Goal: Check status: Check status

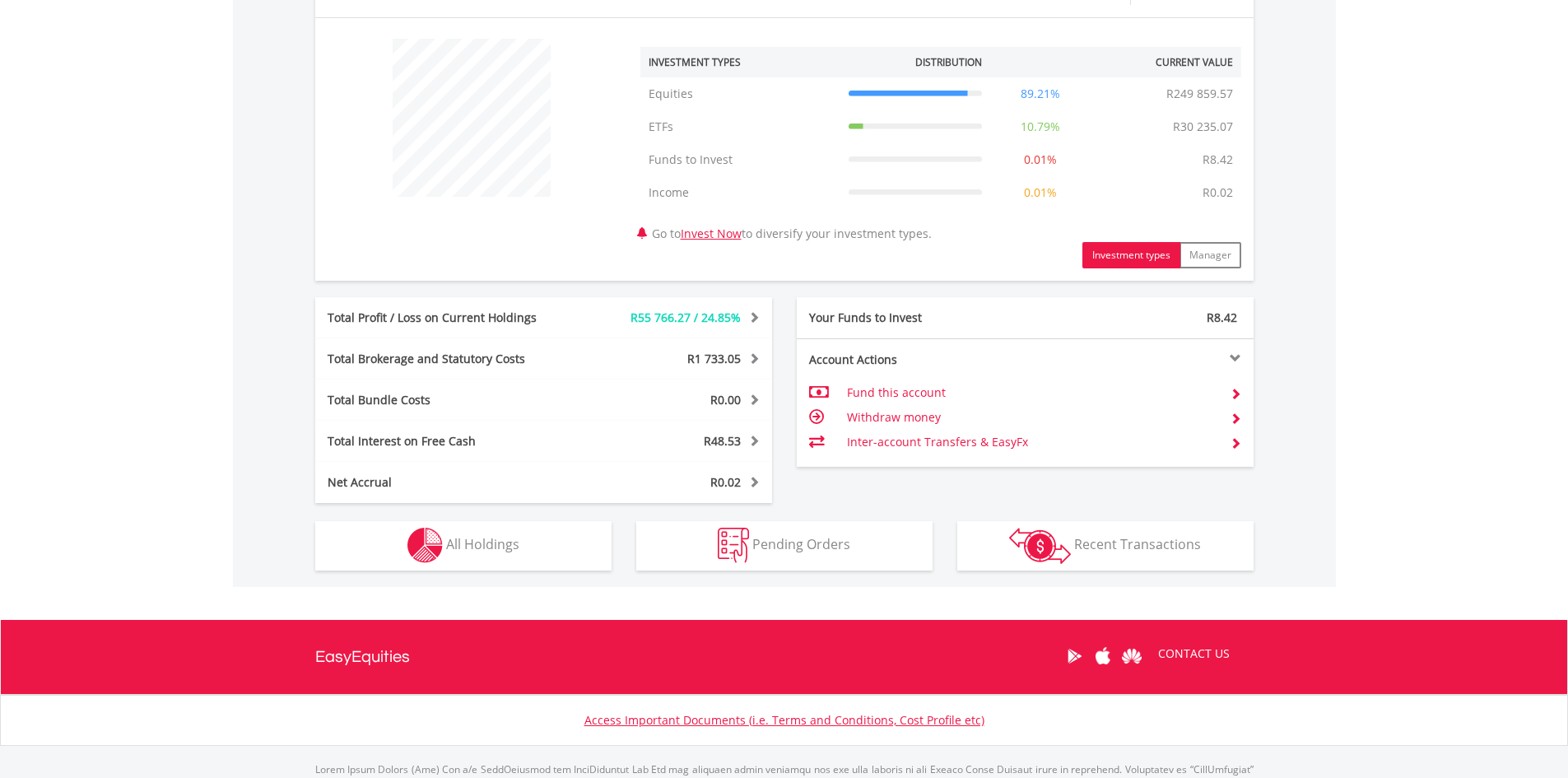
scroll to position [613, 0]
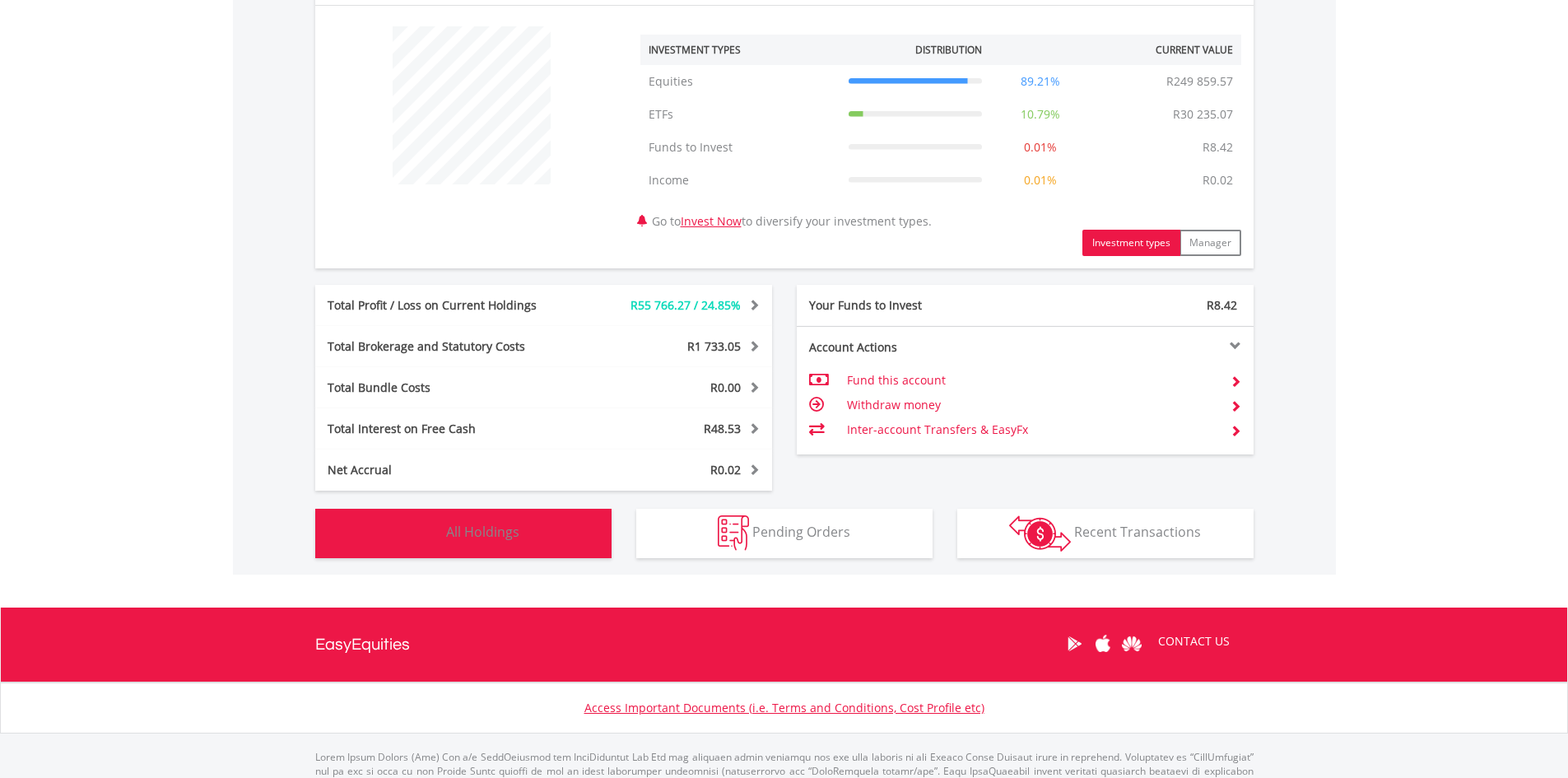
click at [526, 529] on button "Holdings All Holdings" at bounding box center [463, 533] width 297 height 49
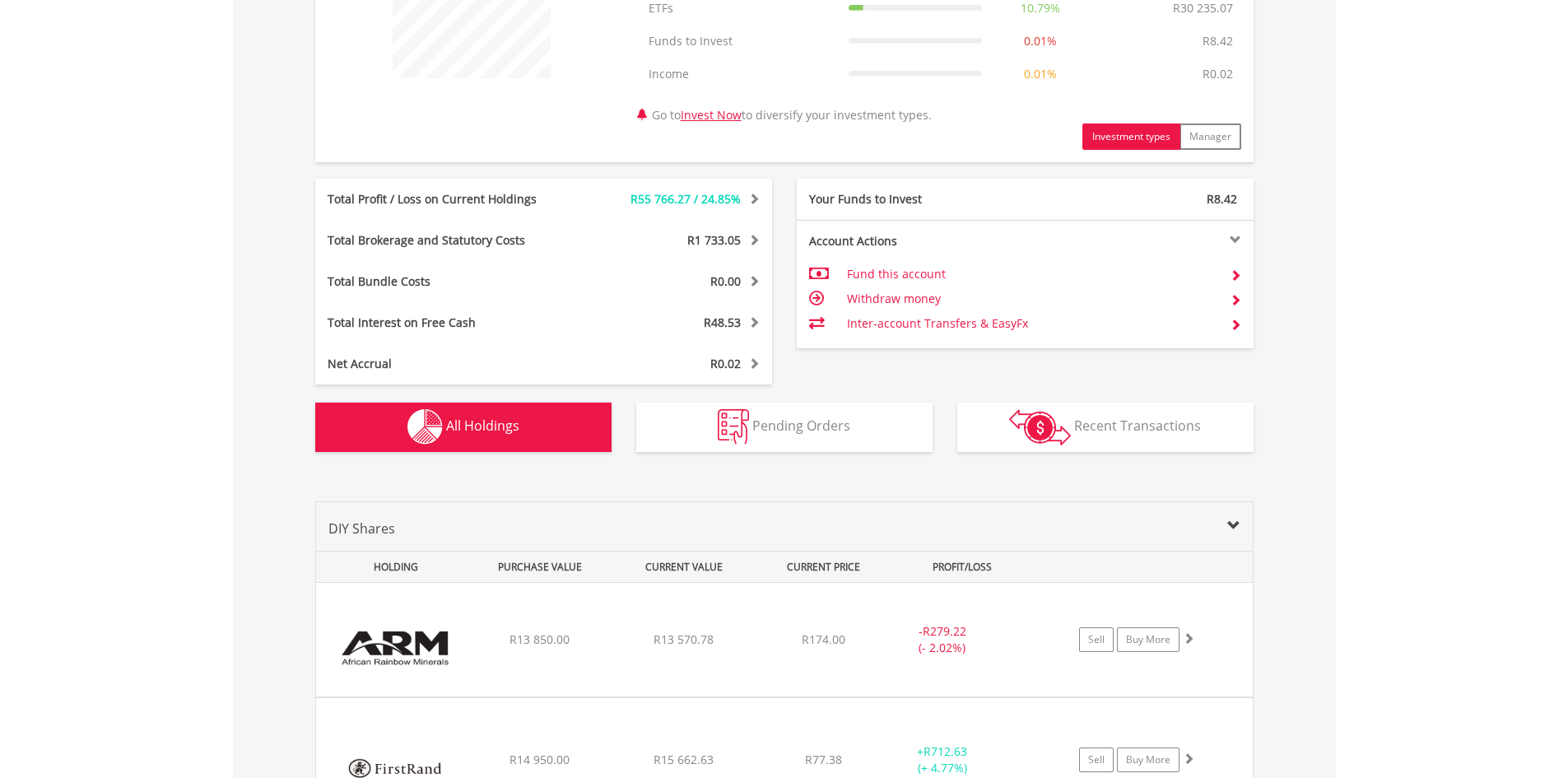
scroll to position [719, 0]
click at [745, 324] on span at bounding box center [752, 323] width 16 height 12
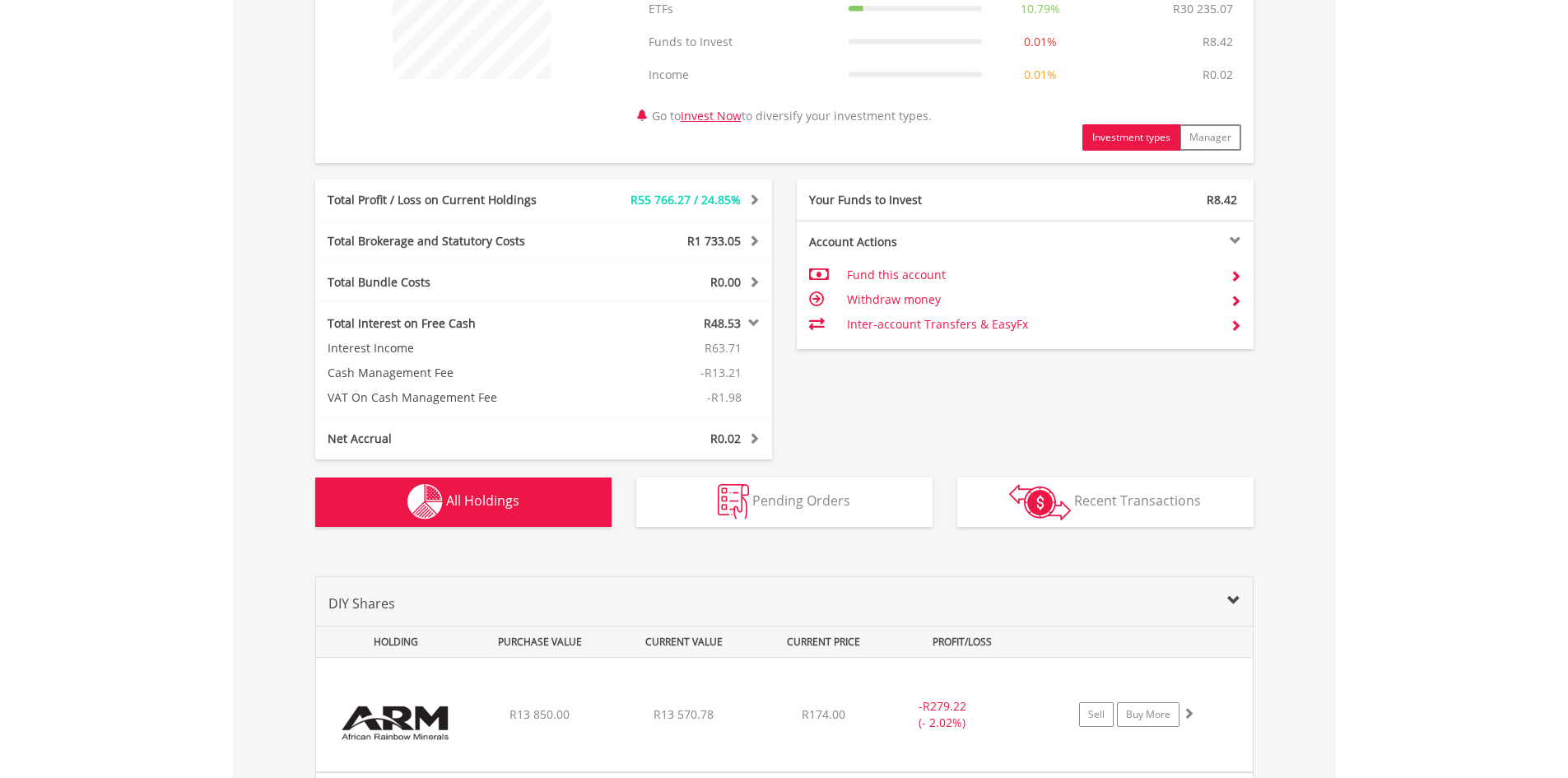
click at [751, 320] on span at bounding box center [752, 323] width 16 height 12
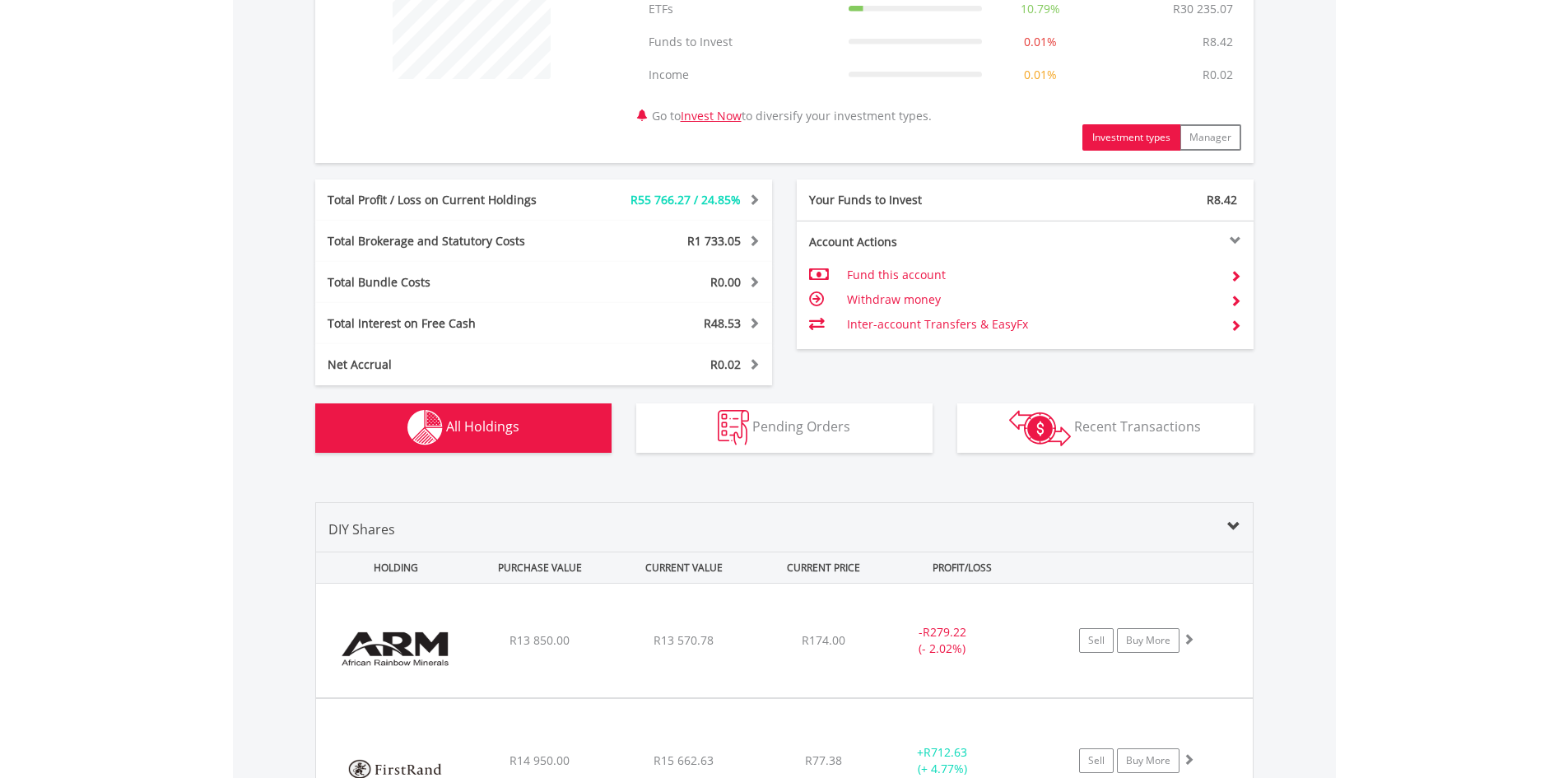
click at [753, 242] on span at bounding box center [752, 241] width 16 height 12
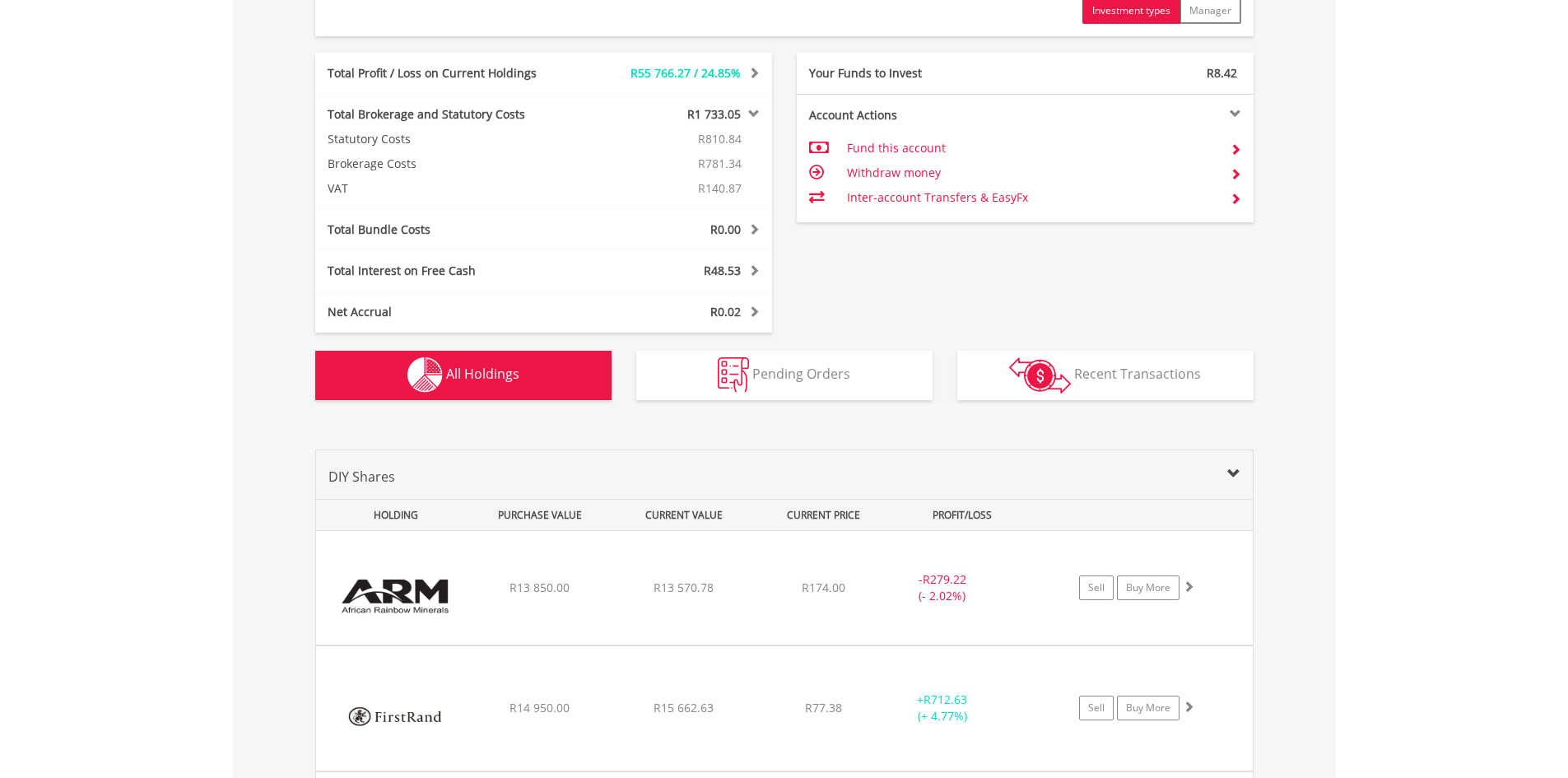
scroll to position [847, 0]
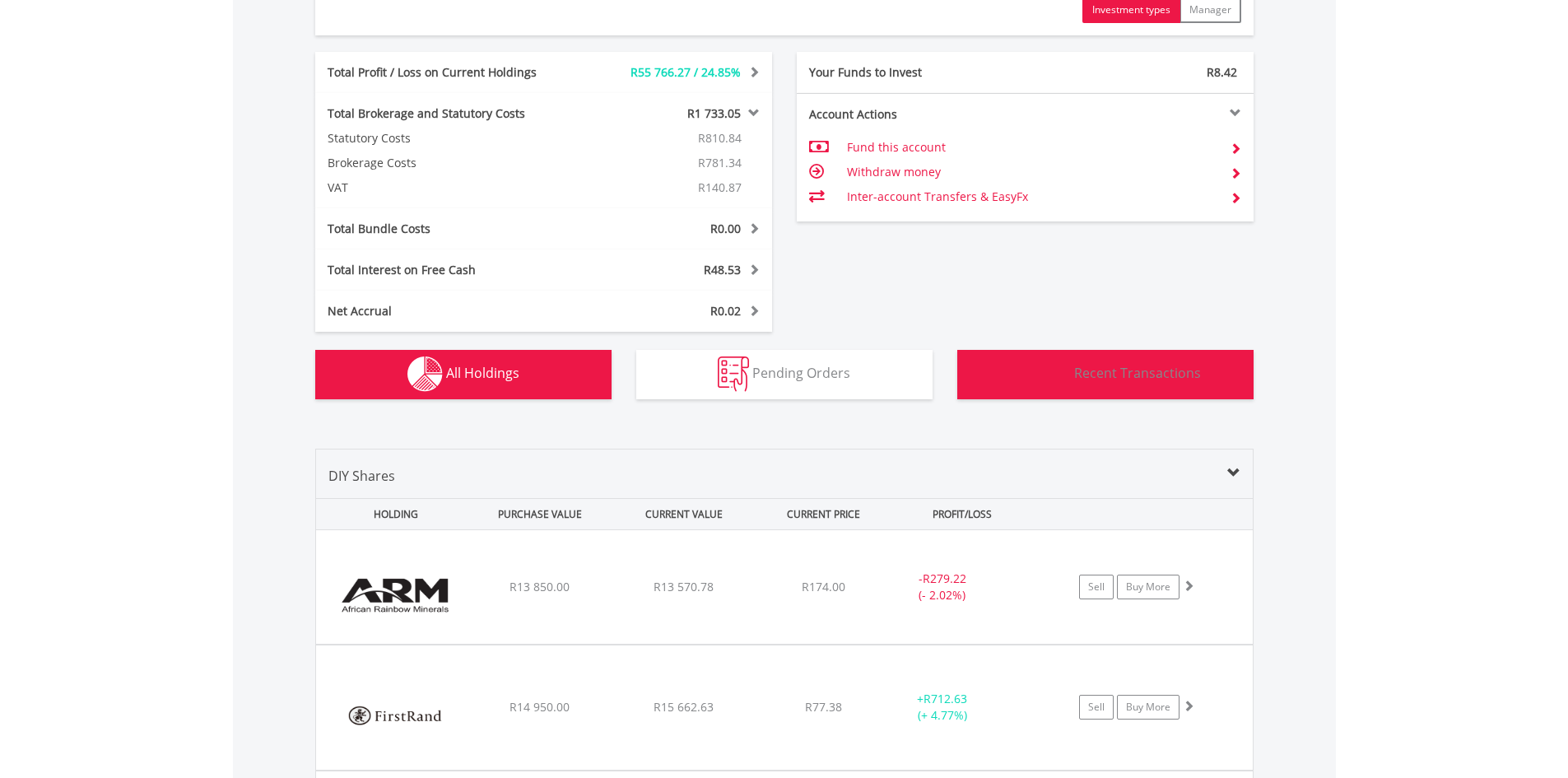
click at [1009, 369] on button "Transactions Recent Transactions" at bounding box center [1106, 374] width 297 height 49
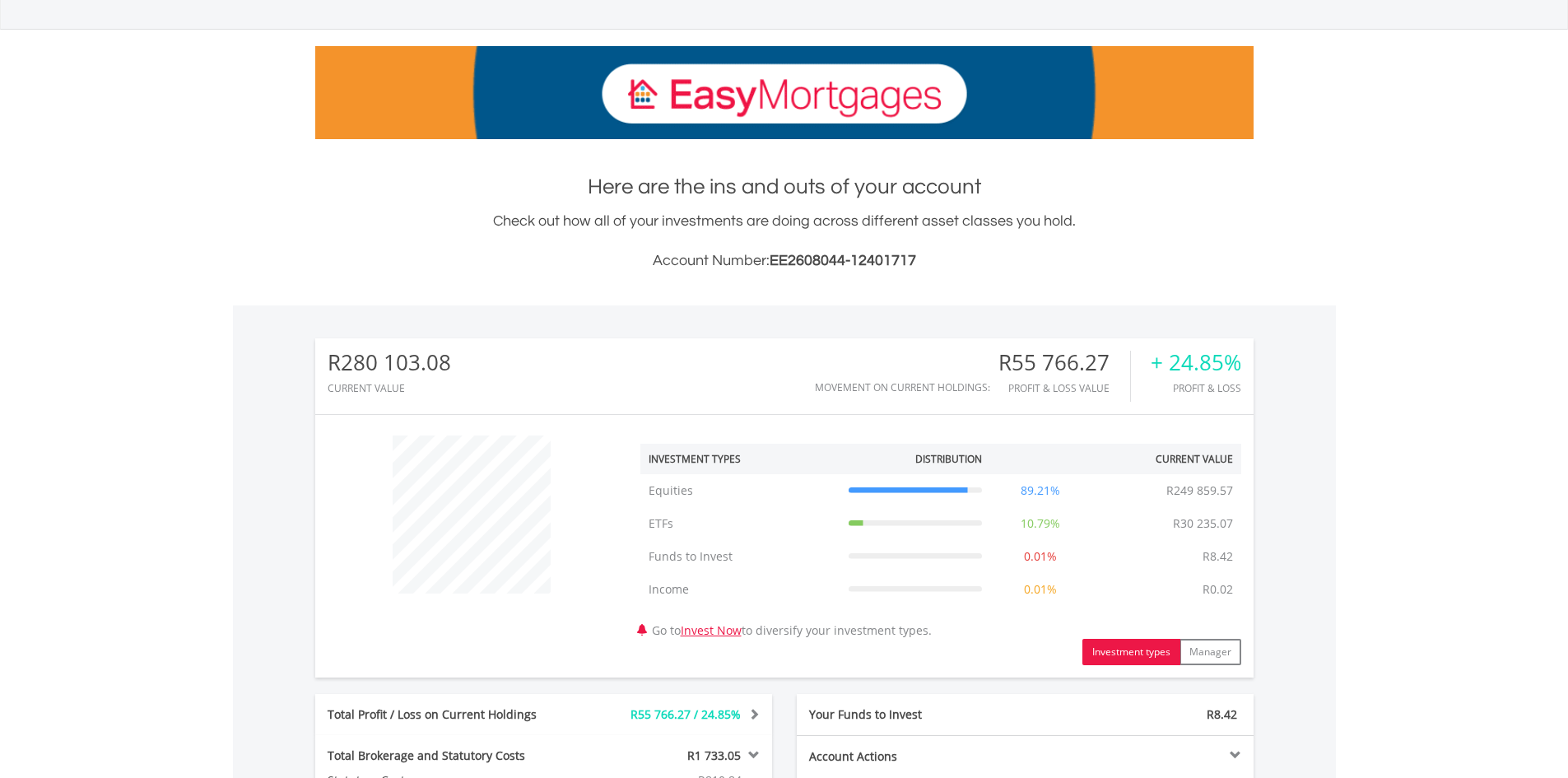
scroll to position [0, 0]
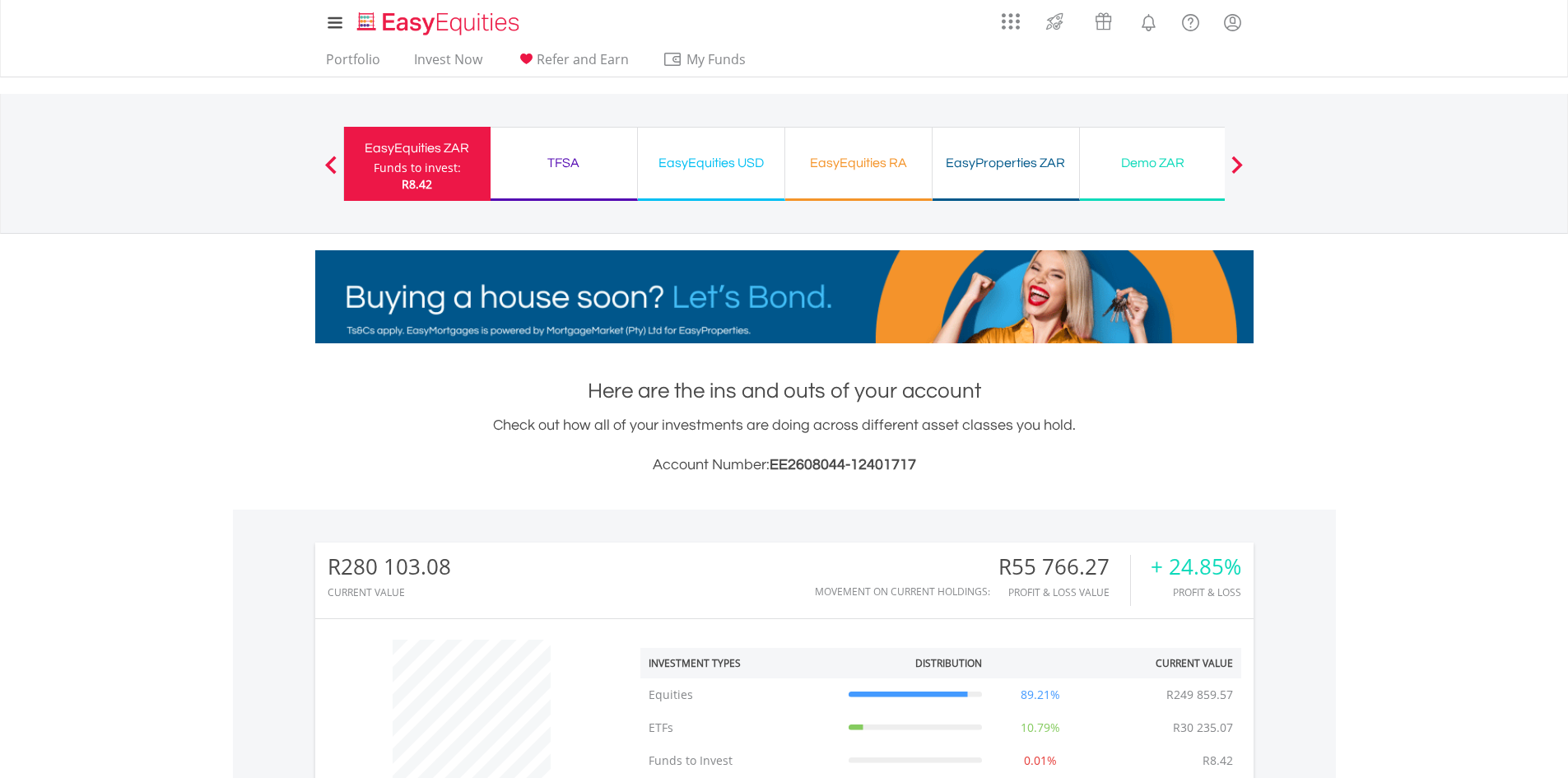
click at [581, 170] on div "TFSA" at bounding box center [563, 164] width 126 height 24
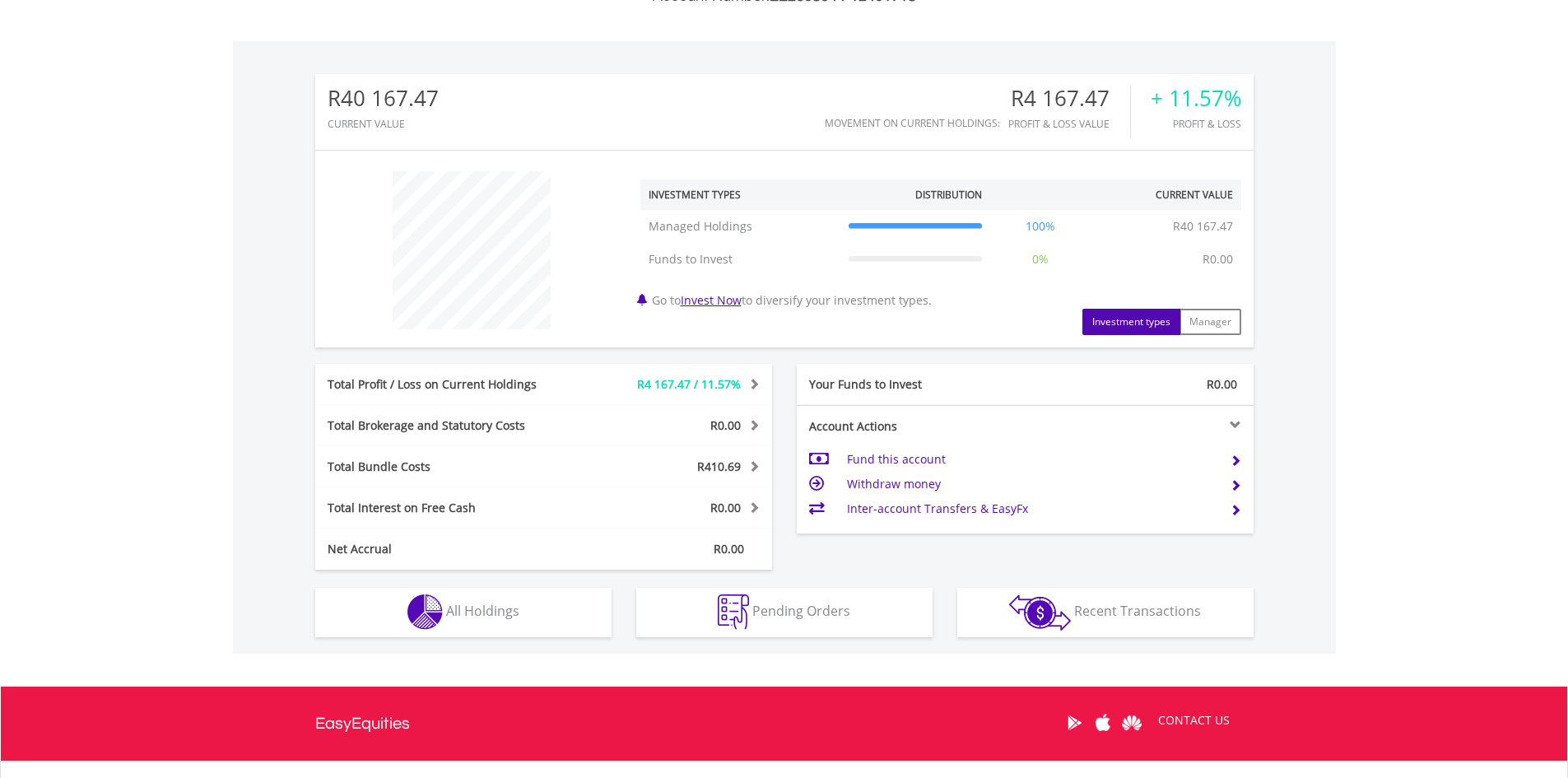
scroll to position [469, 0]
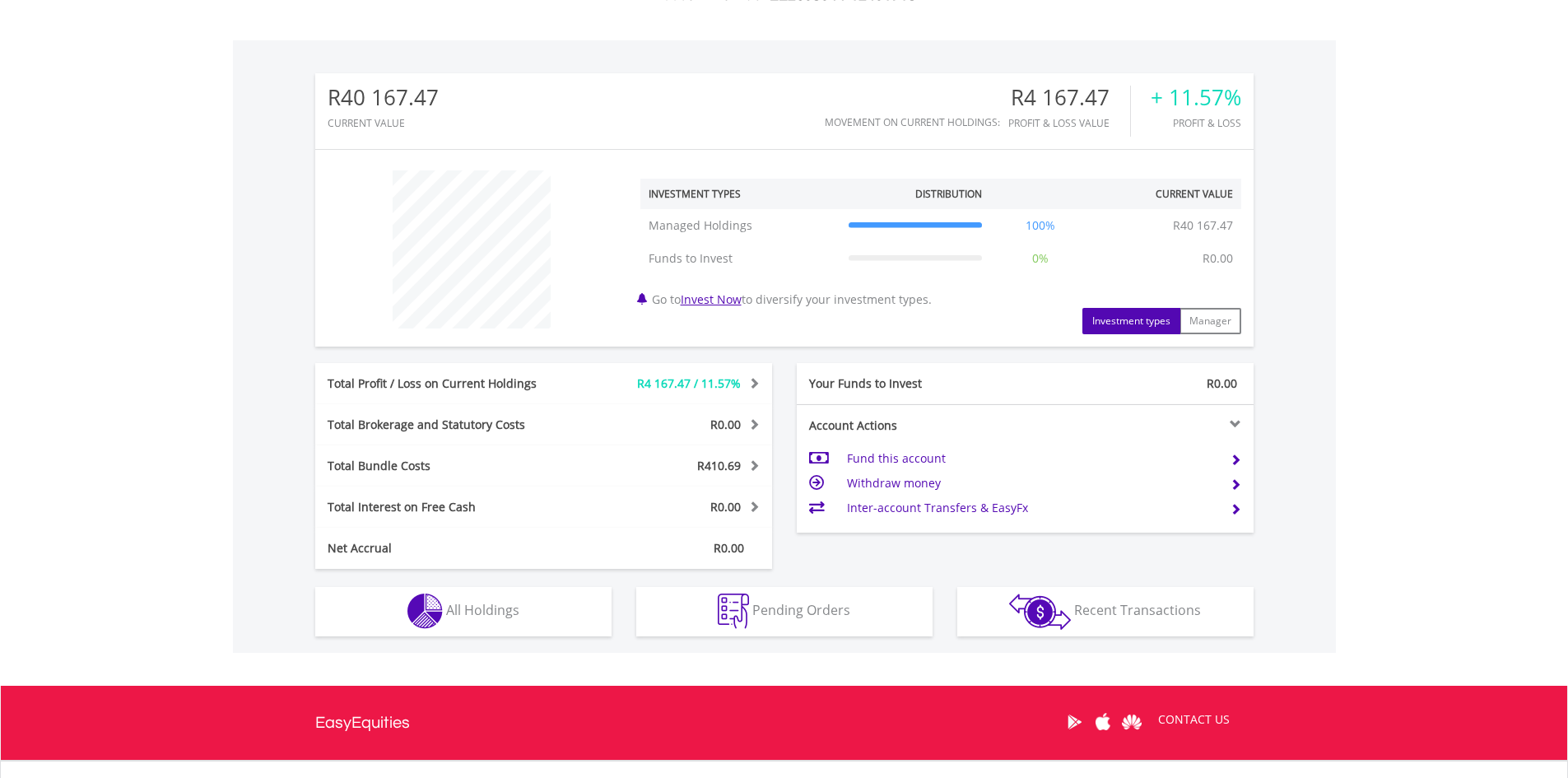
click at [735, 460] on span "R410.69" at bounding box center [719, 465] width 44 height 16
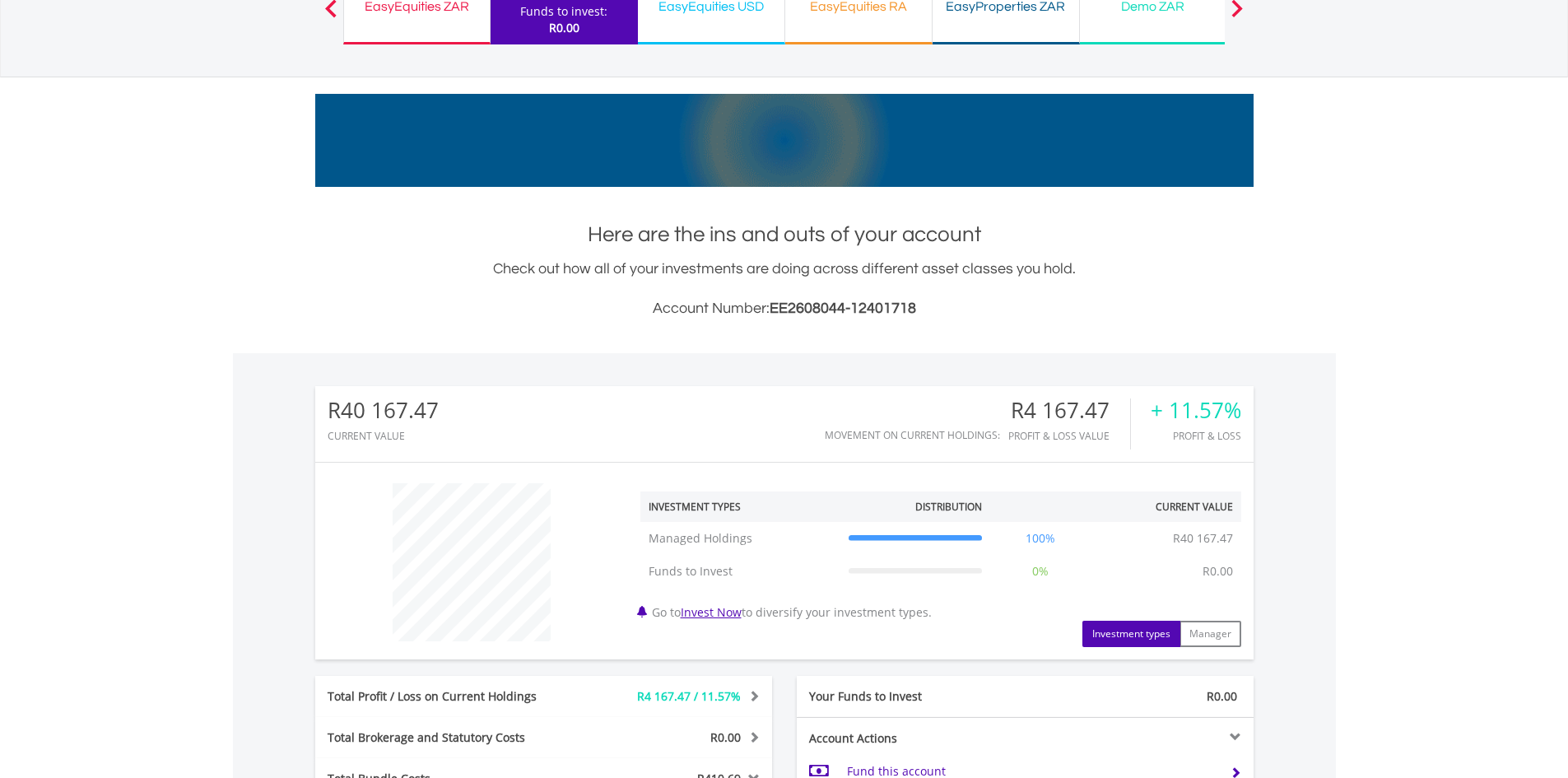
scroll to position [0, 0]
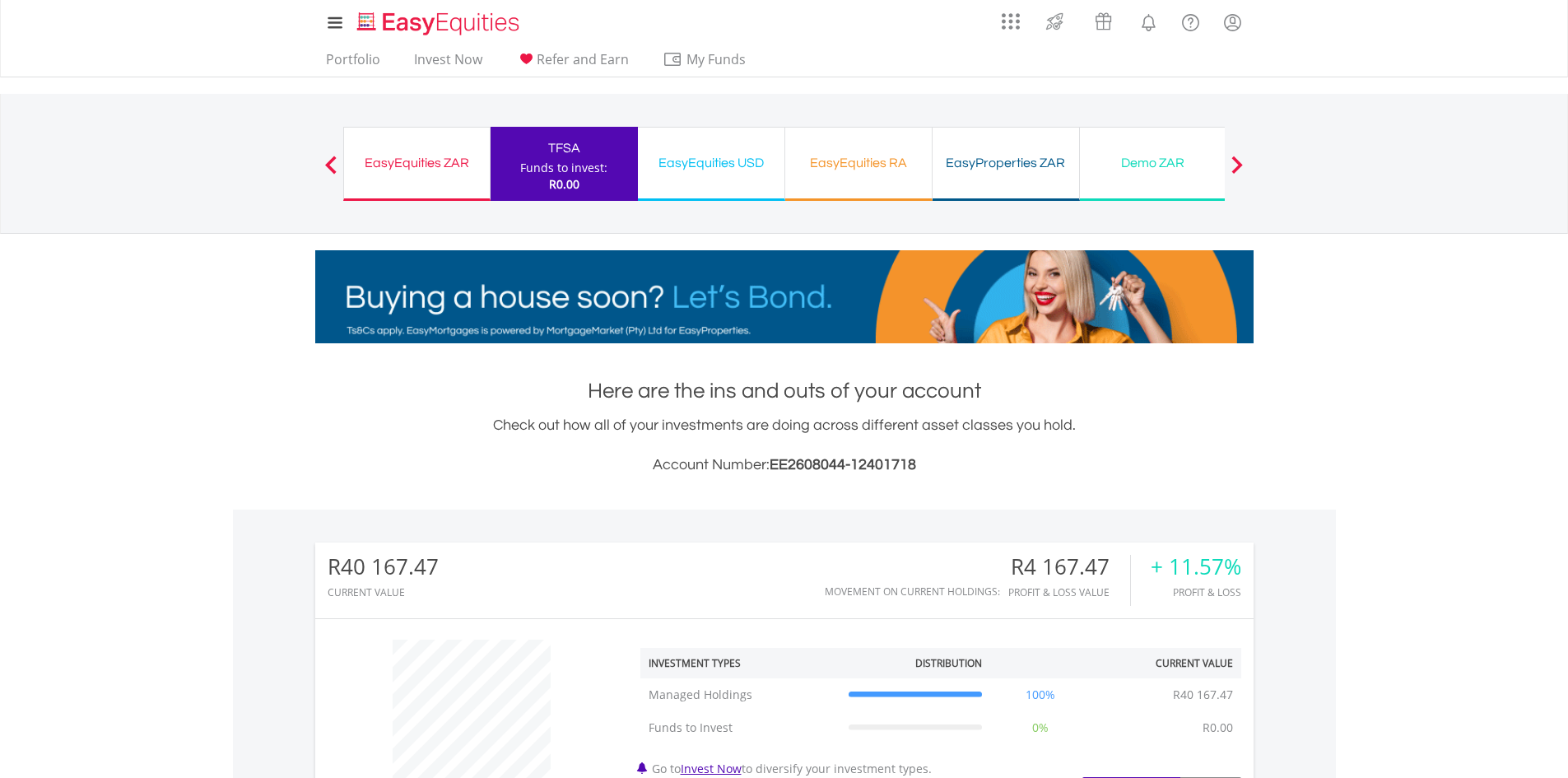
click at [330, 170] on button "Previous" at bounding box center [331, 171] width 33 height 17
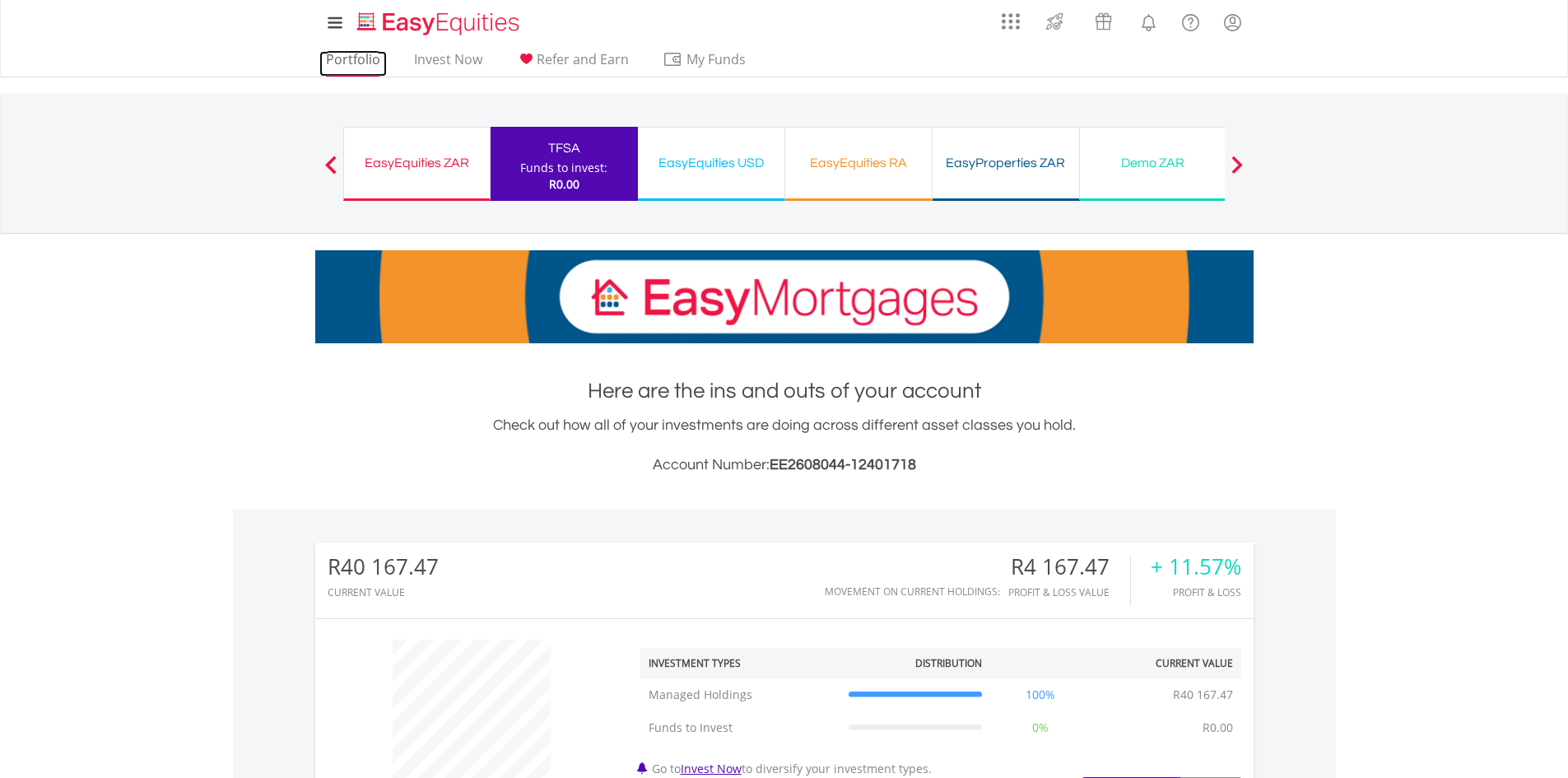
click at [346, 62] on link "Portfolio" at bounding box center [353, 64] width 68 height 25
